Goal: Task Accomplishment & Management: Use online tool/utility

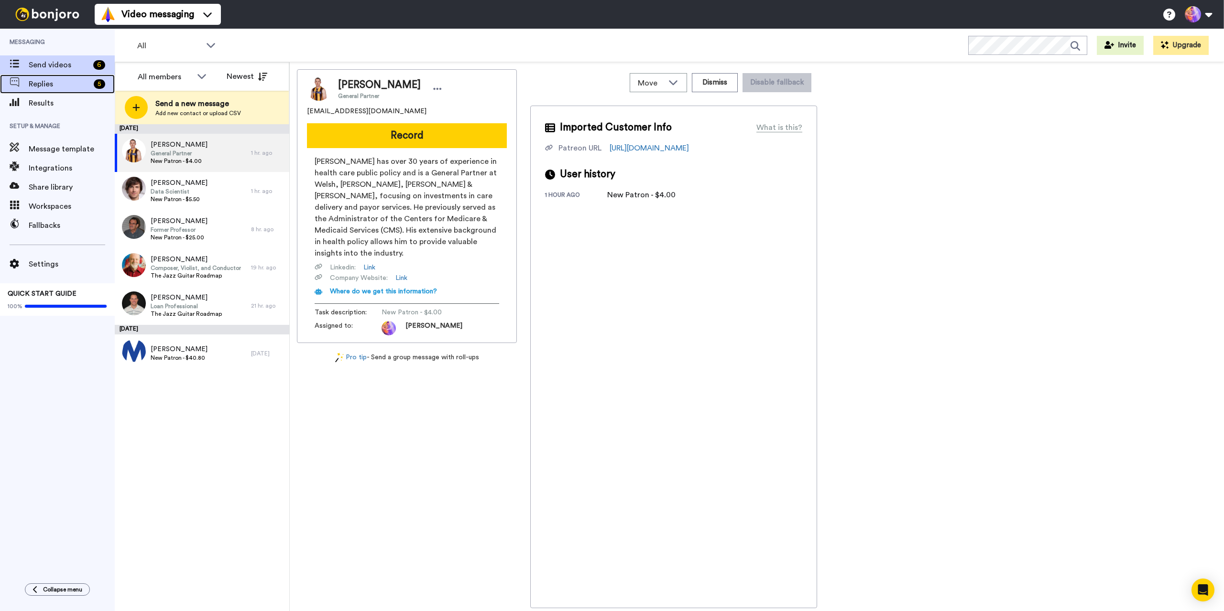
click at [64, 88] on span "Replies" at bounding box center [59, 83] width 61 height 11
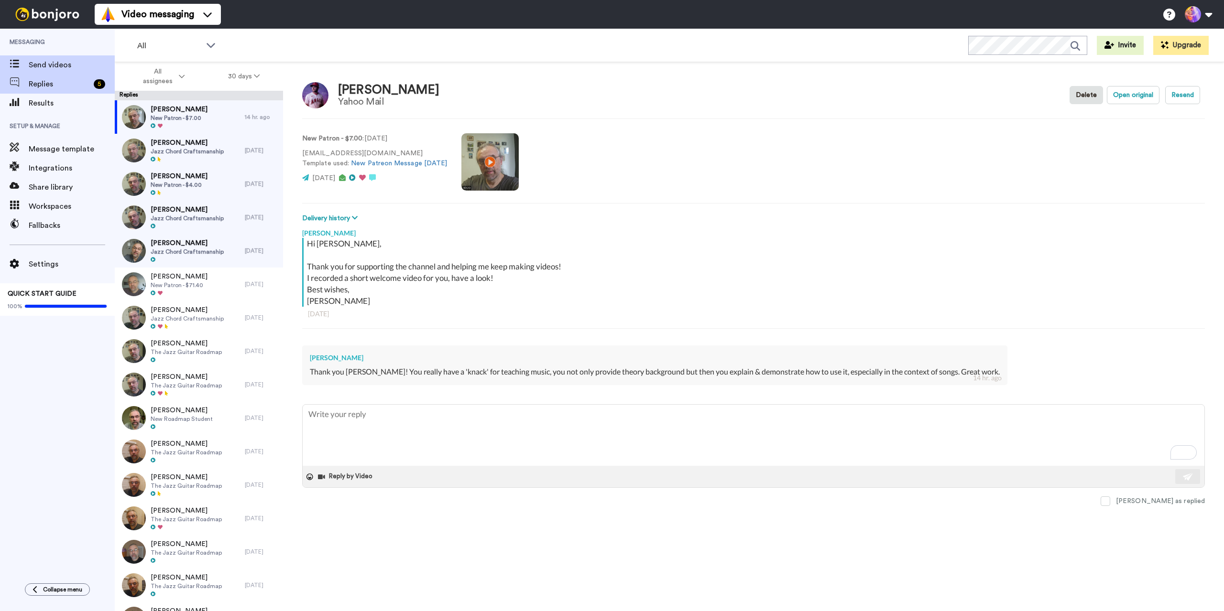
type textarea "x"
click at [58, 84] on span "Replies" at bounding box center [59, 83] width 61 height 11
